Goal: Check status

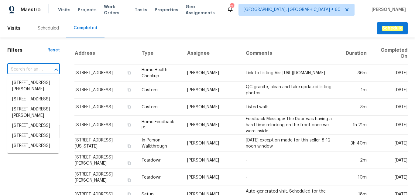
click at [38, 69] on input "text" at bounding box center [25, 69] width 36 height 9
paste input "[STREET_ADDRESS]"
type input "[STREET_ADDRESS]"
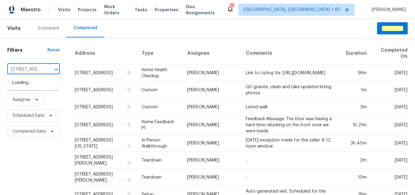
scroll to position [0, 49]
click at [40, 85] on li "[STREET_ADDRESS]" at bounding box center [33, 83] width 52 height 10
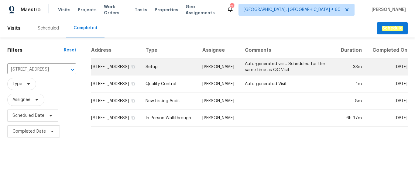
click at [169, 74] on td "Setup" at bounding box center [169, 66] width 57 height 17
